Goal: Navigation & Orientation: Find specific page/section

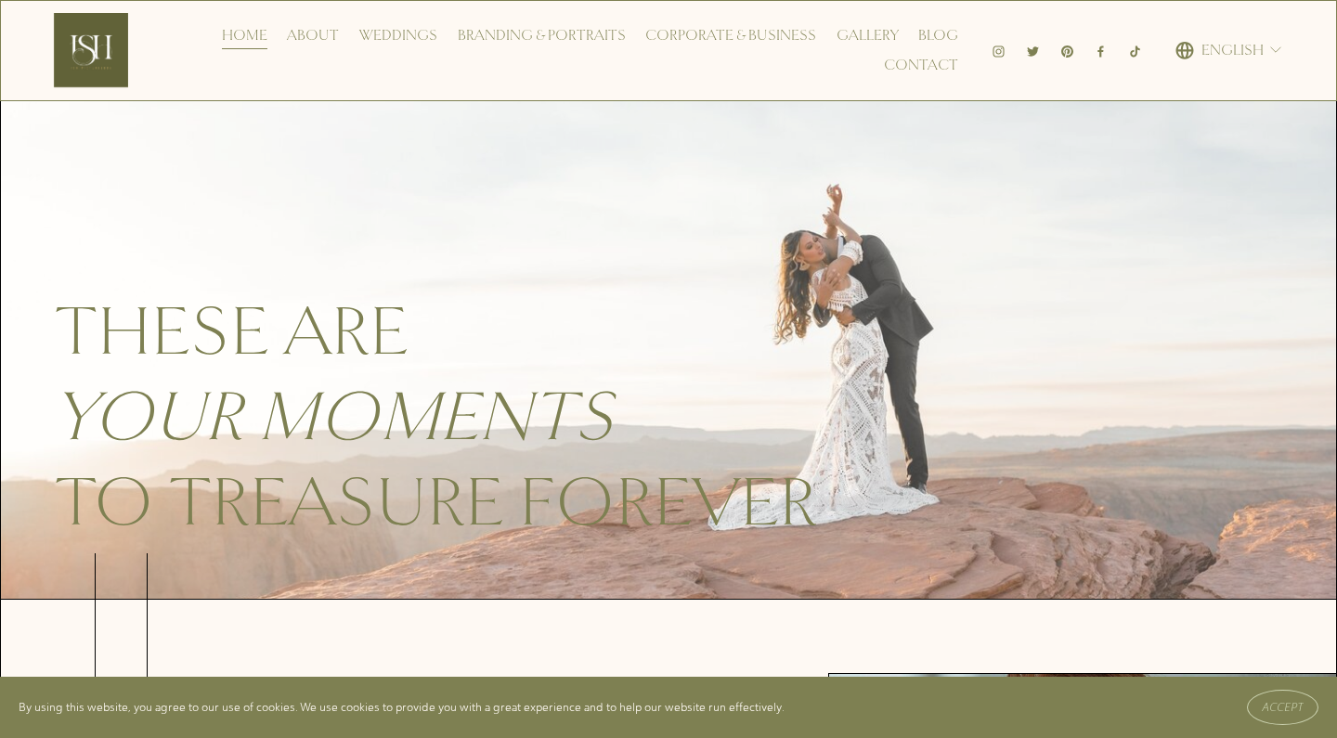
click at [422, 38] on link "Weddings" at bounding box center [398, 35] width 78 height 30
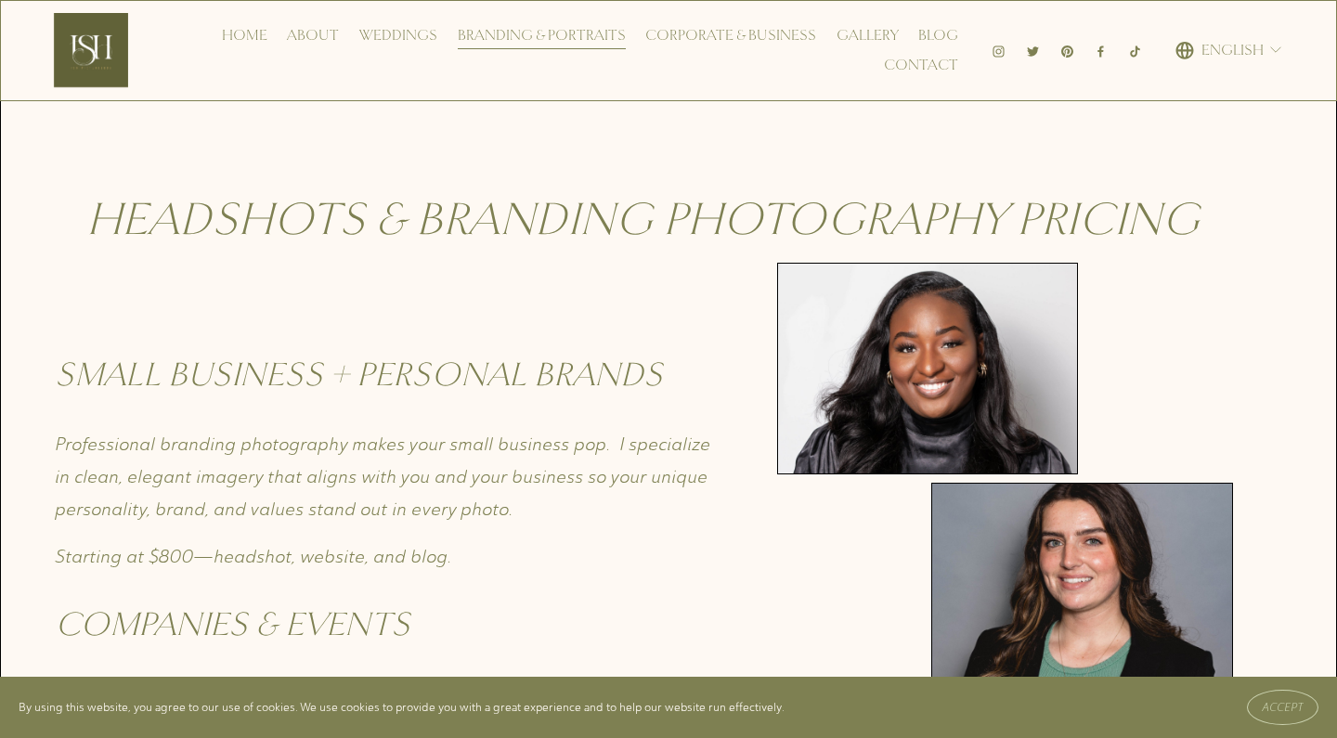
click at [689, 41] on link "Corporate & Business" at bounding box center [730, 35] width 171 height 30
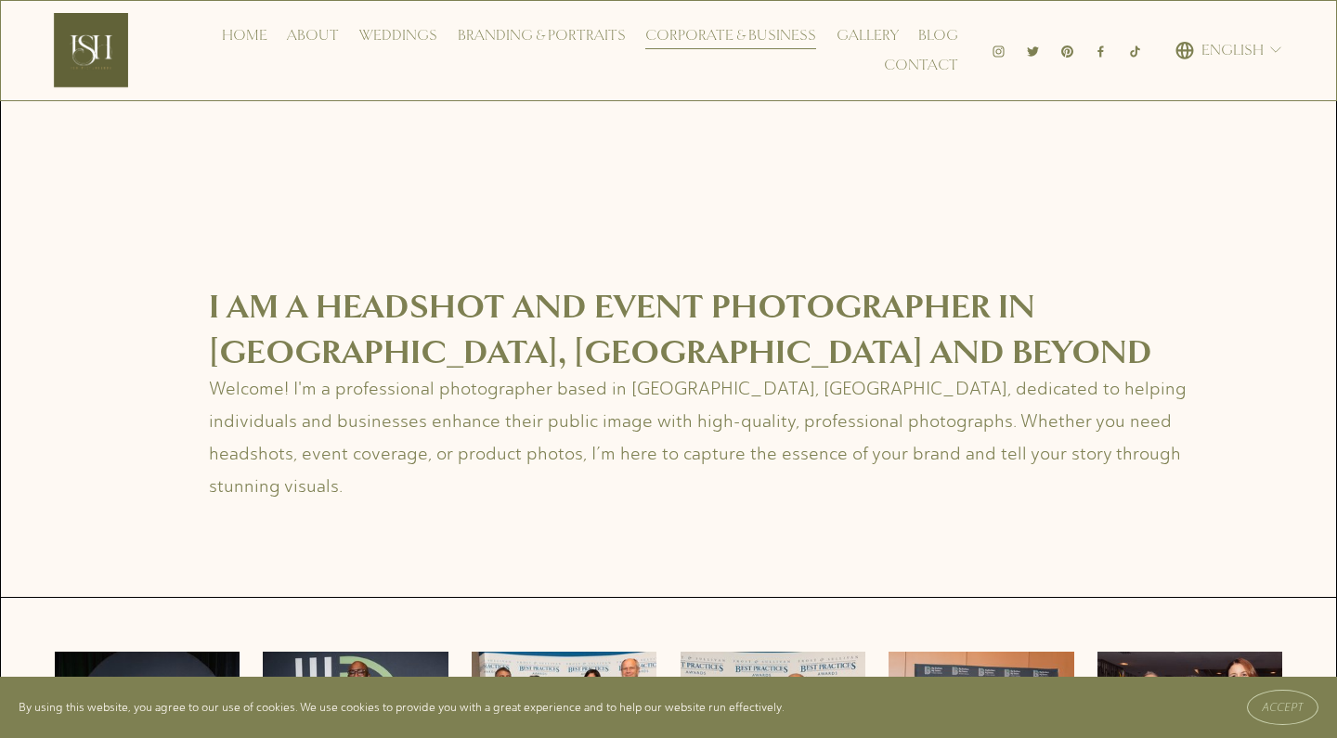
click at [851, 31] on link "Gallery" at bounding box center [868, 35] width 62 height 30
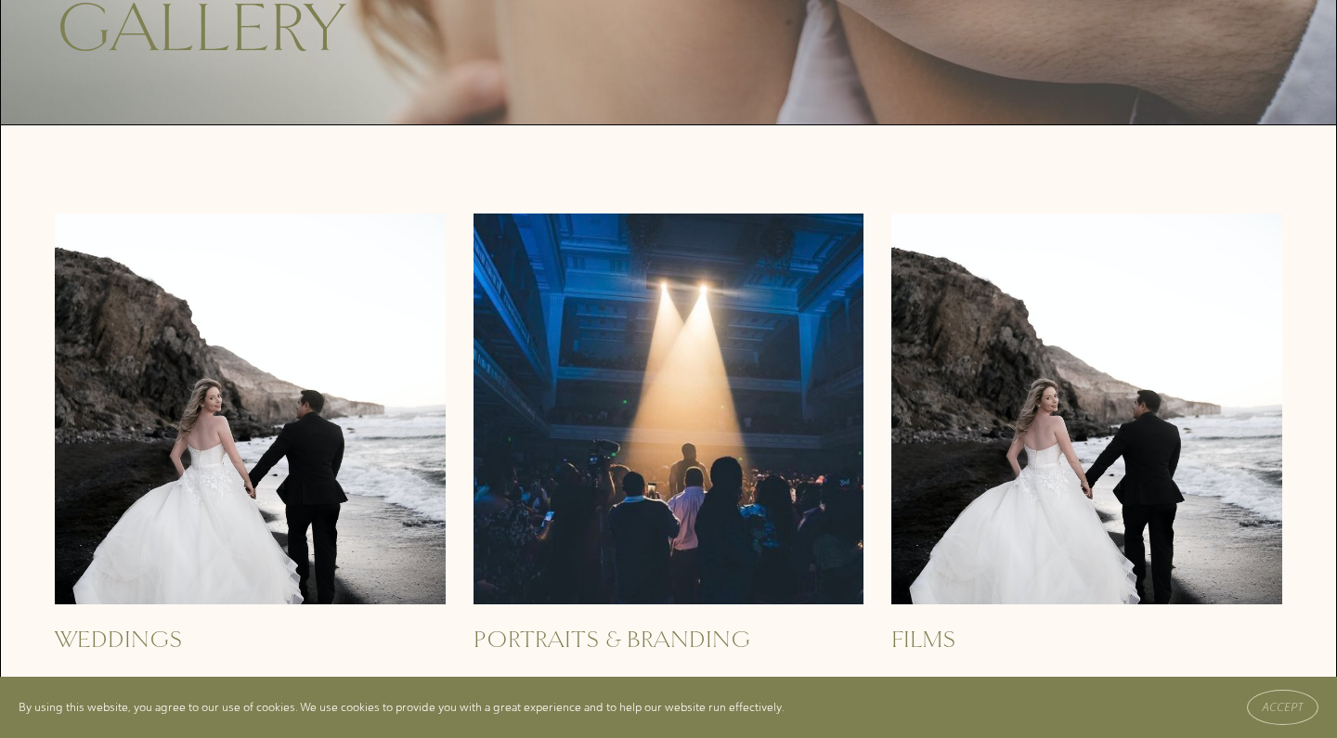
scroll to position [732, 0]
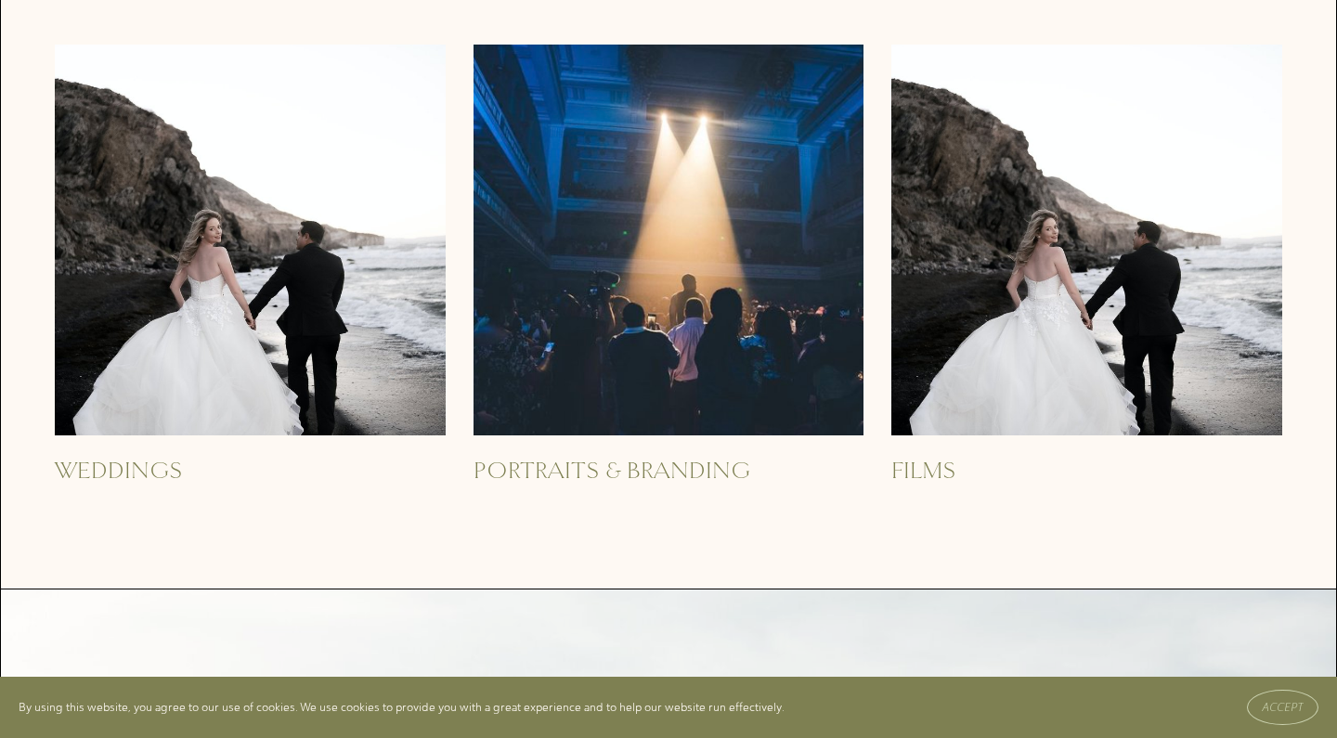
click at [914, 306] on img at bounding box center [1086, 240] width 391 height 391
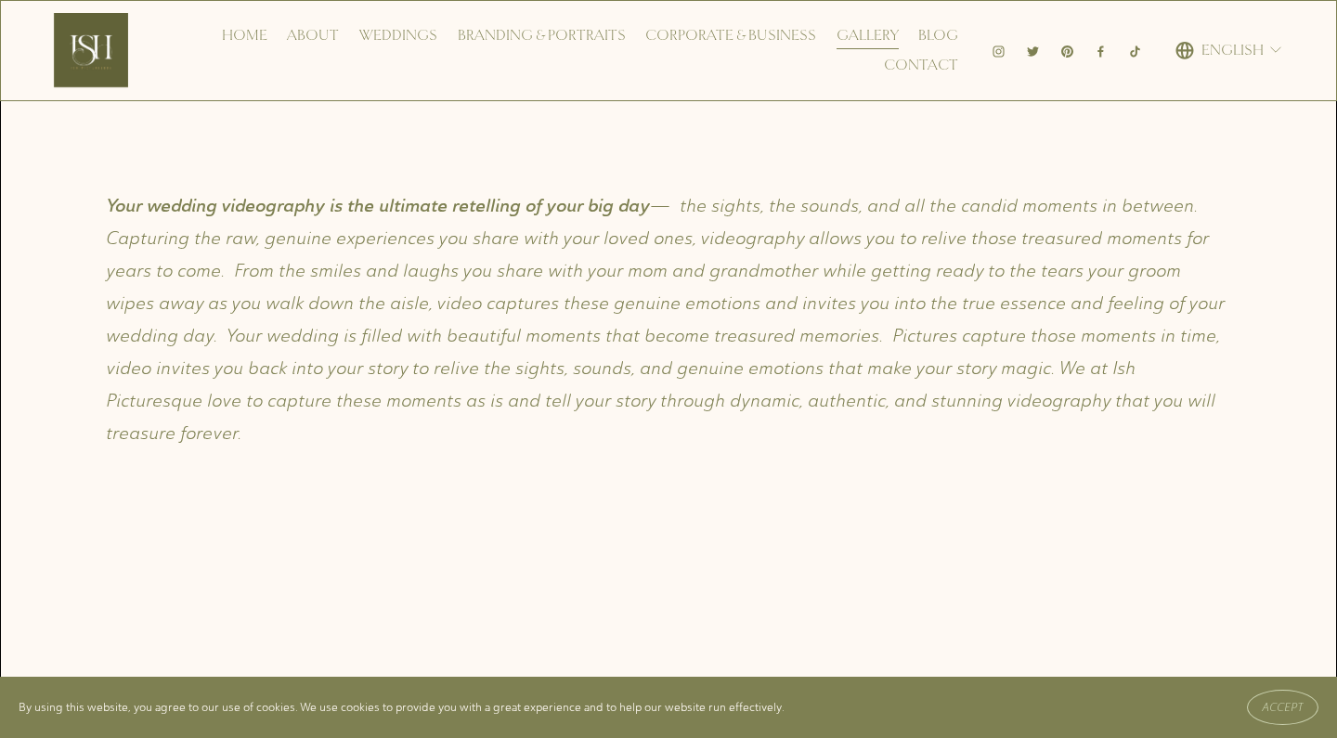
click at [876, 37] on link "Gallery" at bounding box center [868, 35] width 62 height 30
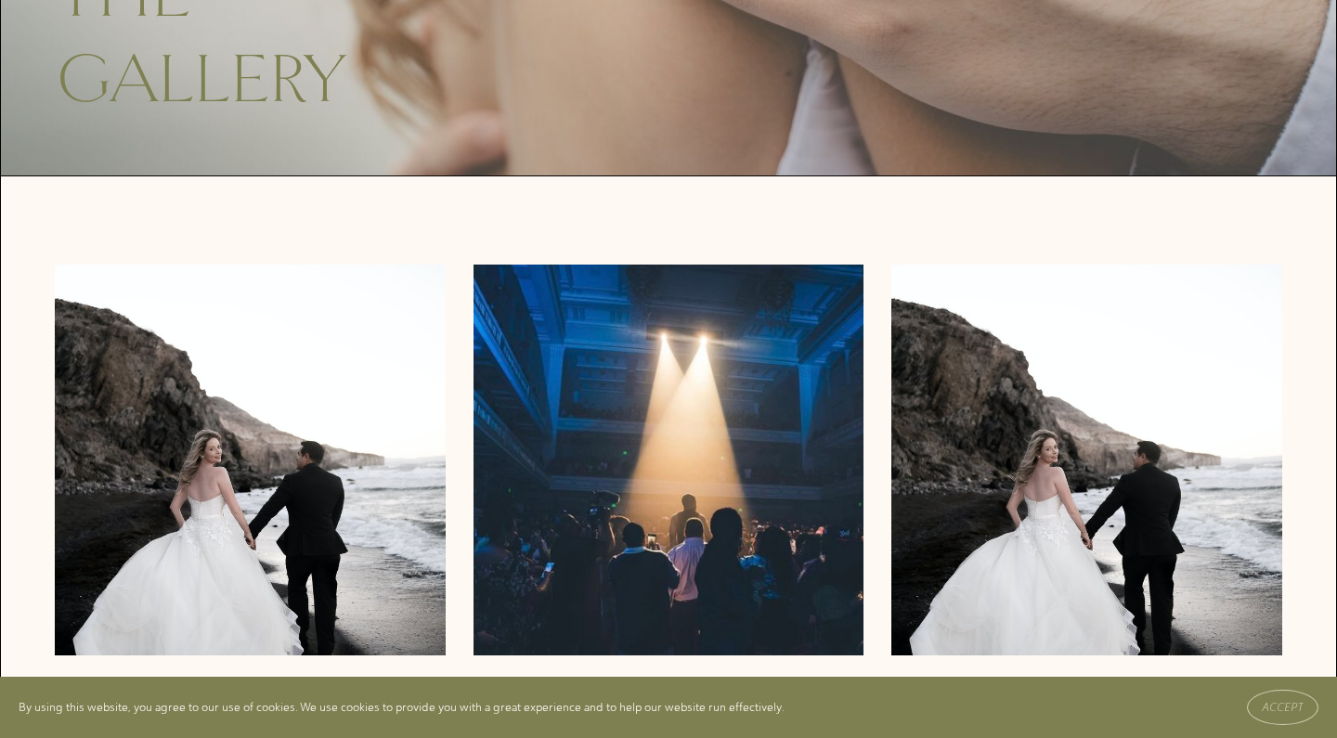
scroll to position [799, 0]
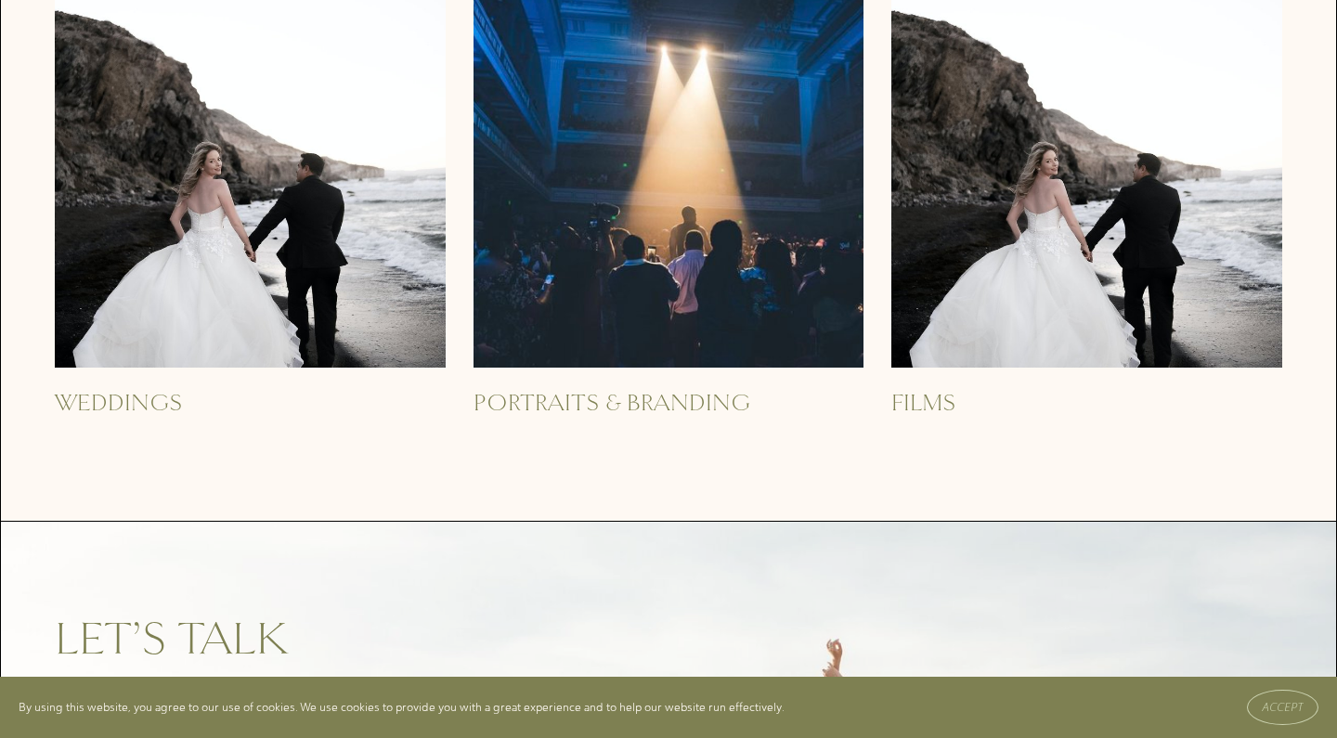
click at [621, 274] on img at bounding box center [669, 172] width 391 height 391
